Goal: Find specific page/section: Find specific page/section

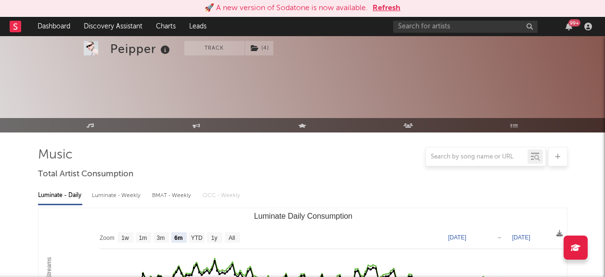
select select "6m"
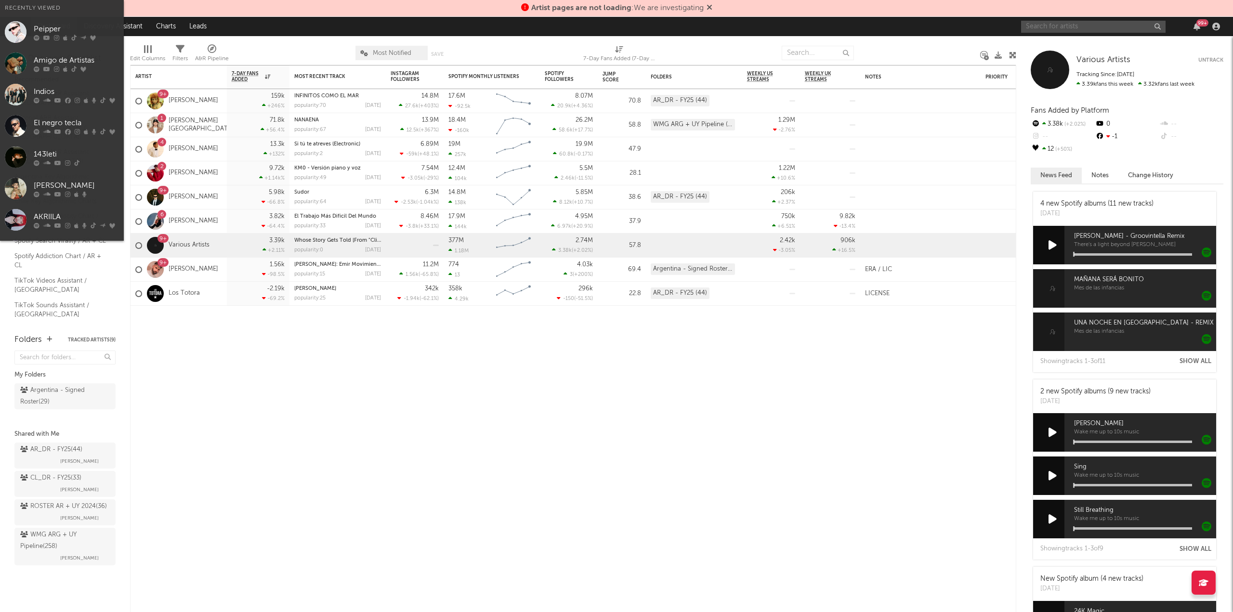
click at [1063, 29] on input "text" at bounding box center [1093, 27] width 144 height 12
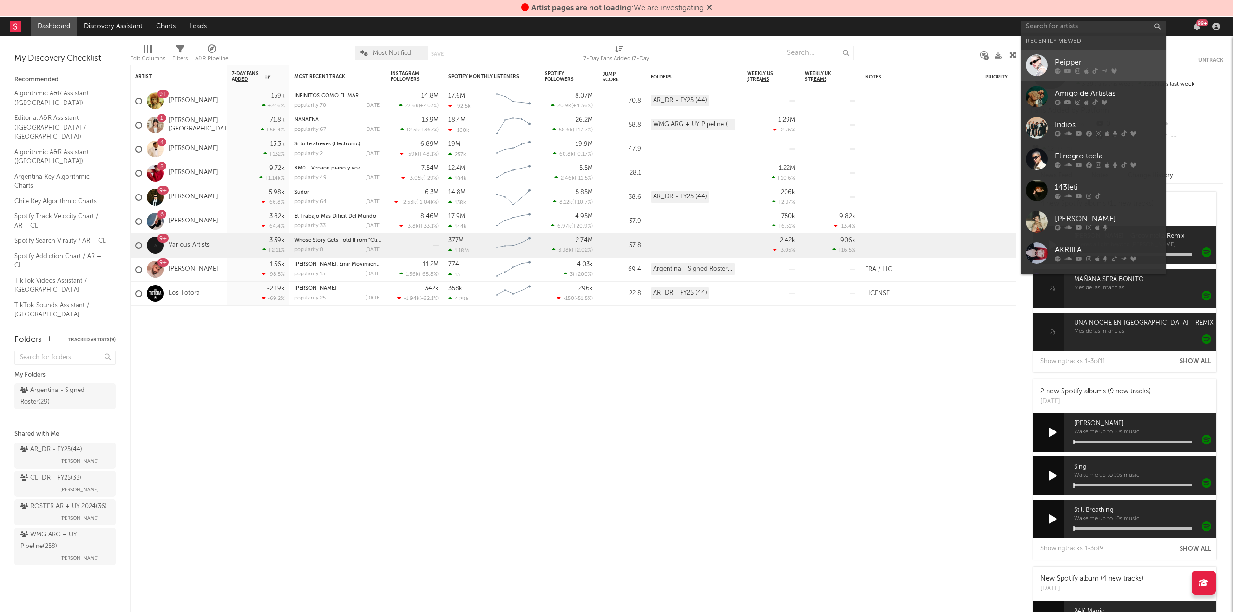
click at [1080, 61] on div "Peipper" at bounding box center [1108, 62] width 106 height 12
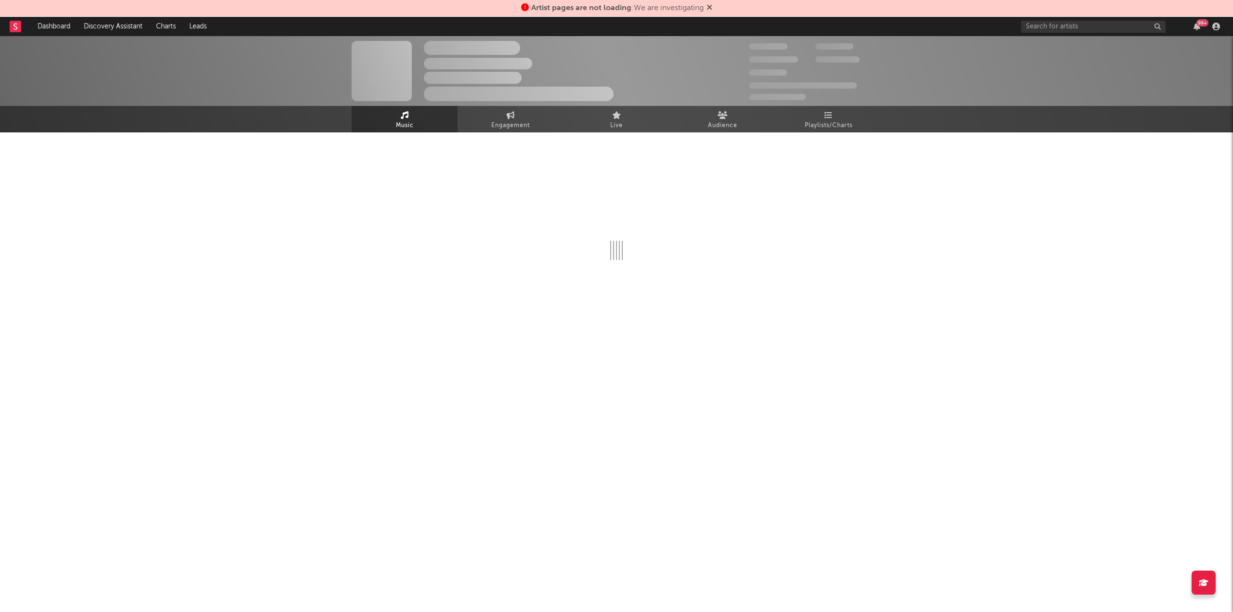
click at [712, 10] on icon at bounding box center [710, 7] width 6 height 8
